Goal: Task Accomplishment & Management: Manage account settings

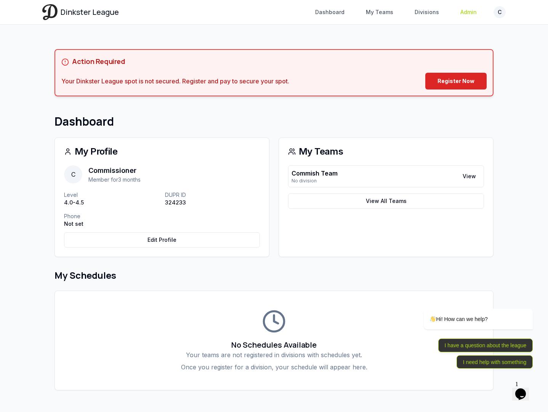
click at [459, 13] on link "Admin" at bounding box center [469, 12] width 26 height 14
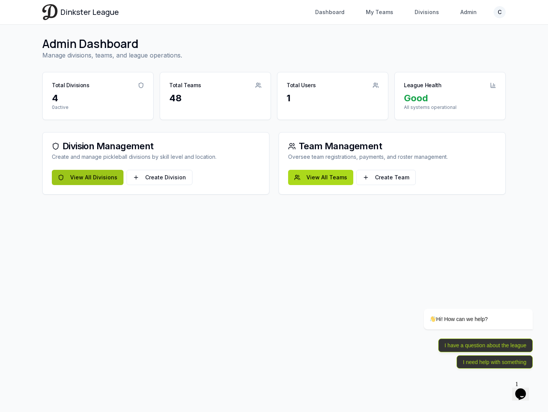
click at [87, 181] on link "View All Divisions" at bounding box center [88, 177] width 72 height 15
click at [96, 178] on link "View All Divisions" at bounding box center [88, 177] width 72 height 15
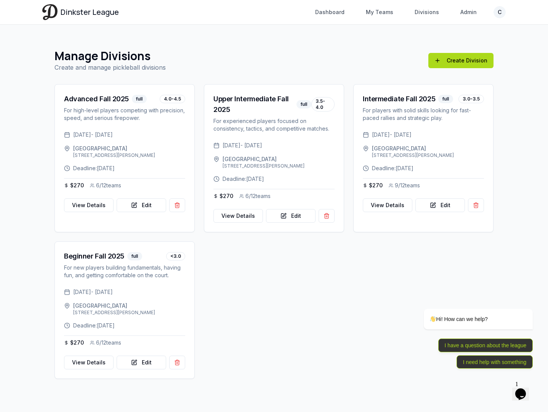
click at [384, 21] on div "Dinkster League Dashboard My Teams Divisions Admin C Toggle navigation menu Das…" at bounding box center [273, 12] width 463 height 24
click at [384, 12] on link "My Teams" at bounding box center [379, 12] width 37 height 14
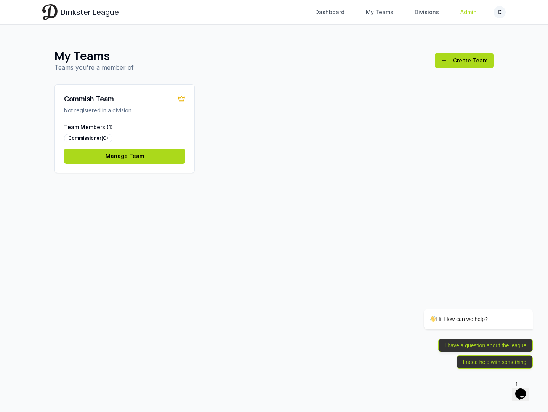
click at [468, 10] on link "Admin" at bounding box center [469, 12] width 26 height 14
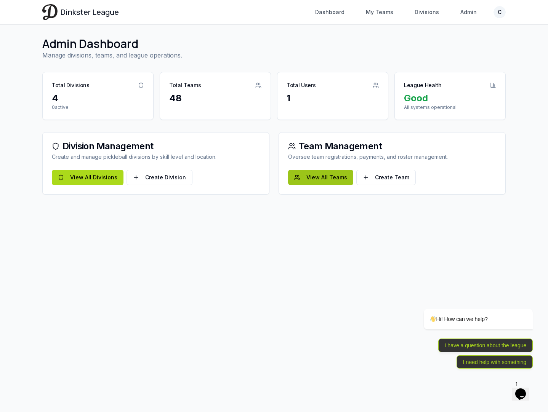
click at [297, 175] on link "View All Teams" at bounding box center [320, 177] width 65 height 15
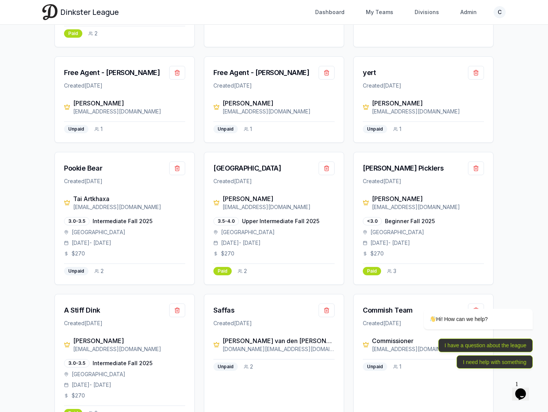
scroll to position [1858, 0]
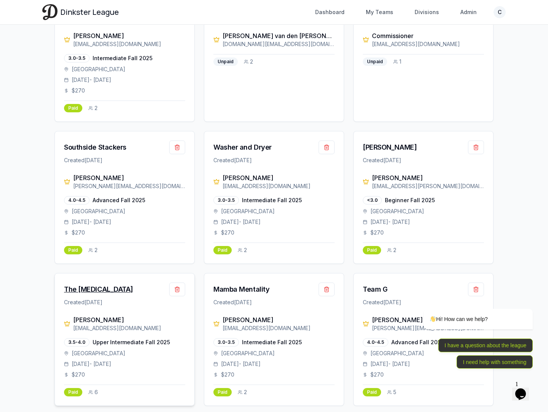
click at [89, 284] on div "The [MEDICAL_DATA]" at bounding box center [98, 289] width 69 height 11
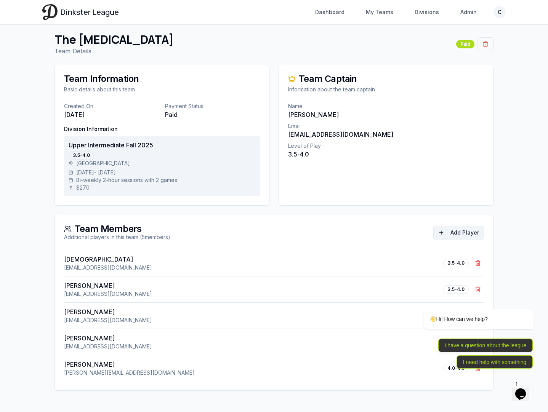
click at [471, 234] on button "Add Player" at bounding box center [458, 233] width 51 height 14
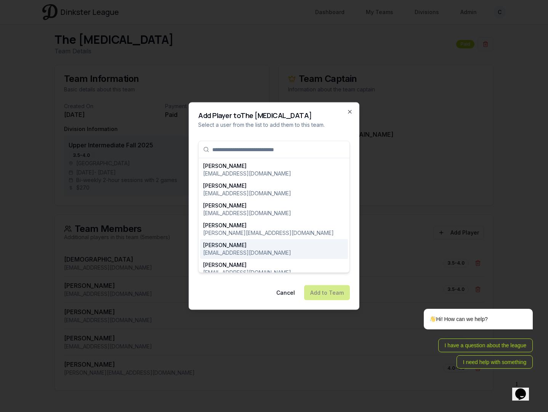
type input "**********"
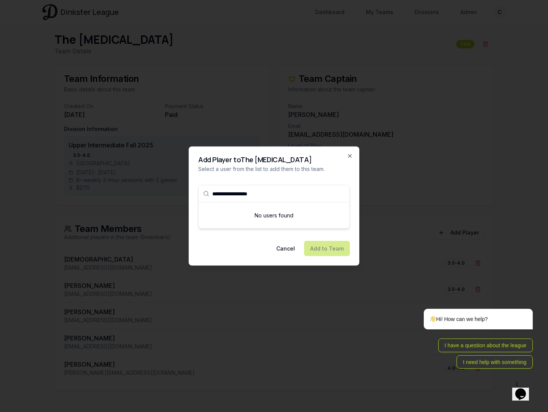
click at [280, 194] on input "**********" at bounding box center [278, 194] width 133 height 17
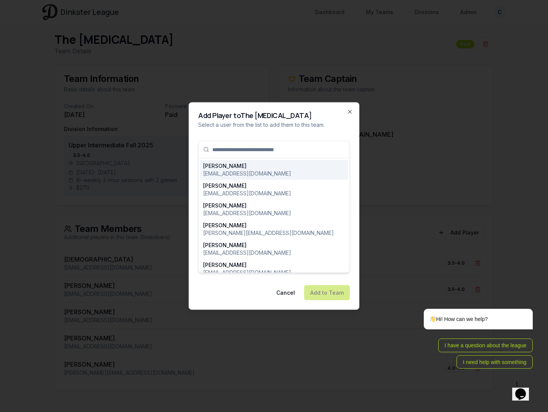
click at [281, 148] on input "text" at bounding box center [278, 149] width 133 height 17
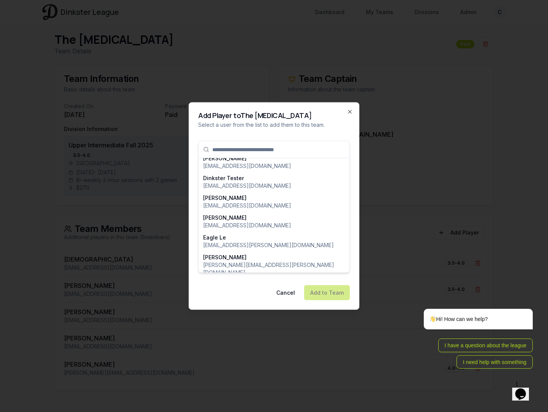
scroll to position [866, 0]
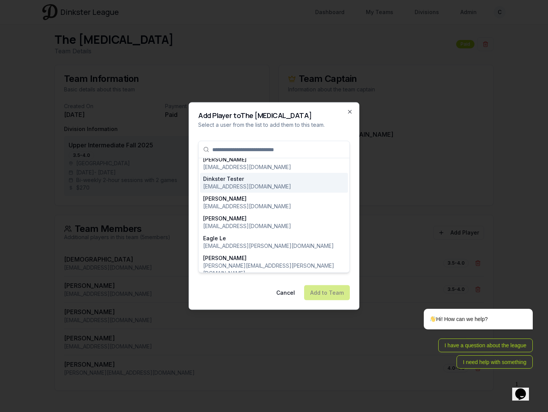
click at [221, 183] on p "[EMAIL_ADDRESS][DOMAIN_NAME]" at bounding box center [247, 187] width 88 height 8
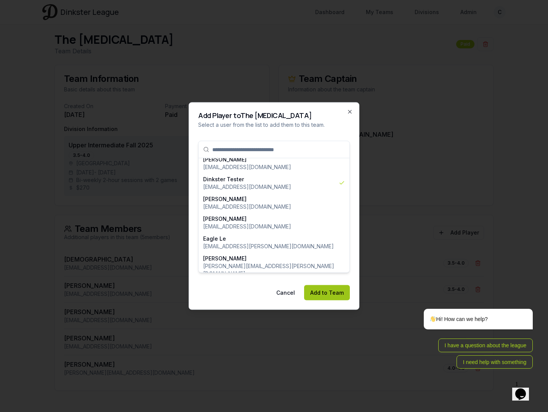
click at [323, 292] on button "Add to Team" at bounding box center [327, 292] width 46 height 15
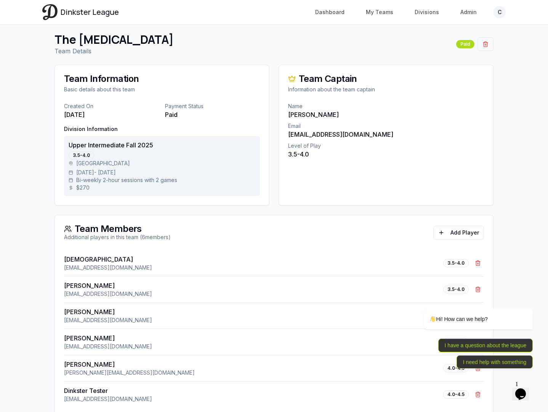
click at [496, 15] on html "Dinkster League Dashboard My Teams Divisions Admin C Toggle navigation menu Das…" at bounding box center [274, 201] width 548 height 475
click at [467, 61] on div "Log out" at bounding box center [463, 67] width 82 height 12
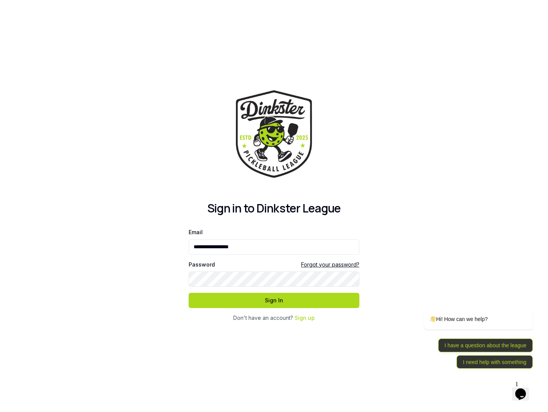
click at [189, 258] on div at bounding box center [189, 258] width 0 height 0
type input "**********"
click at [293, 302] on button "Sign In" at bounding box center [274, 300] width 171 height 15
